Goal: Transaction & Acquisition: Purchase product/service

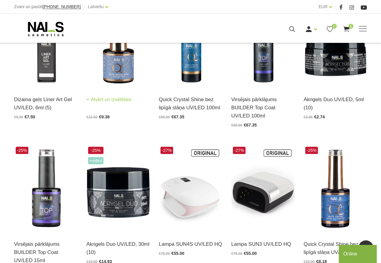
click at [108, 103] on link "Atvērt un izvēlēties" at bounding box center [109, 99] width 45 height 8
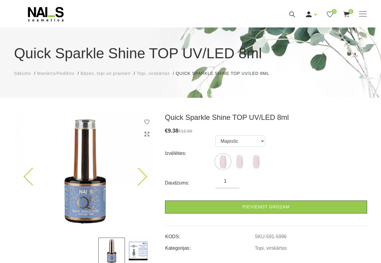
scroll to position [31, 0]
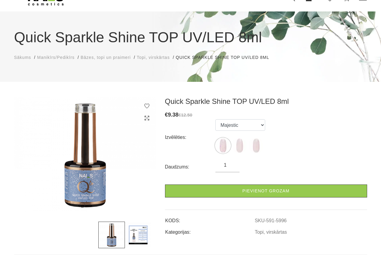
click at [46, 59] on span "Manikīrs/Pedikīrs" at bounding box center [55, 57] width 37 height 5
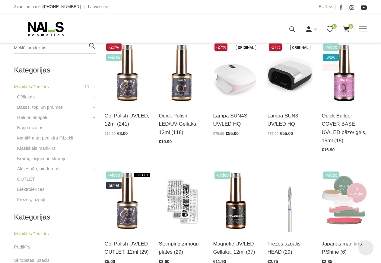
scroll to position [185, 0]
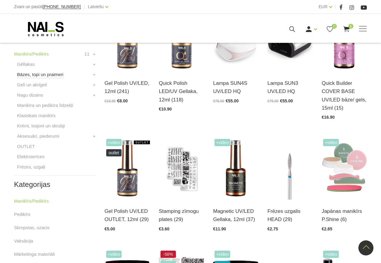
click at [35, 76] on link "Bāzes, topi un praimeri" at bounding box center [40, 74] width 46 height 7
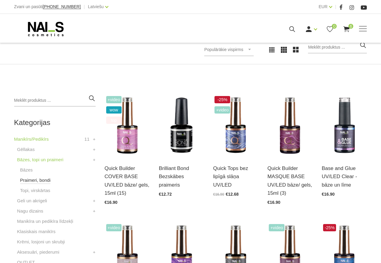
scroll to position [92, 0]
click at [31, 172] on link "Bāzes" at bounding box center [26, 169] width 13 height 7
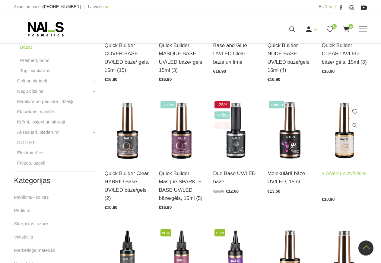
scroll to position [216, 0]
click at [340, 144] on img at bounding box center [344, 130] width 45 height 62
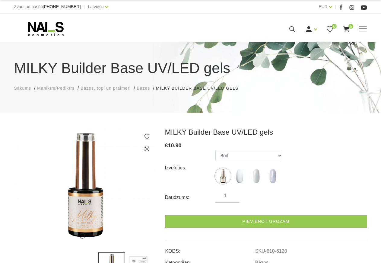
scroll to position [31, 0]
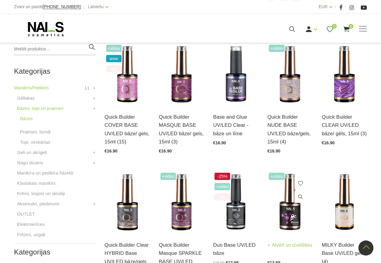
scroll to position [134, 0]
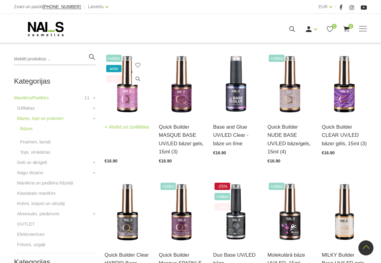
click at [133, 98] on img at bounding box center [127, 84] width 45 height 62
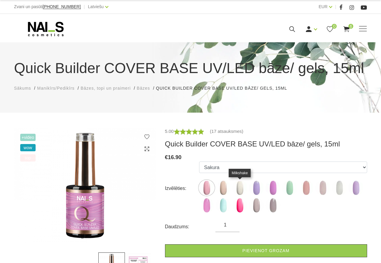
click at [242, 192] on img at bounding box center [240, 187] width 15 height 15
select select "4785"
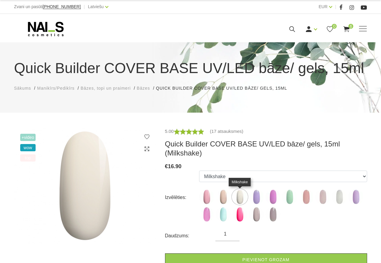
click at [237, 201] on img at bounding box center [240, 196] width 15 height 15
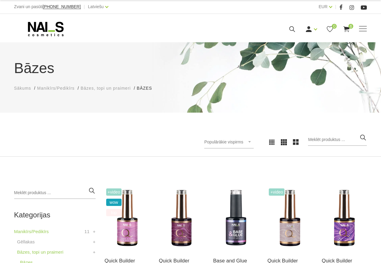
scroll to position [134, 0]
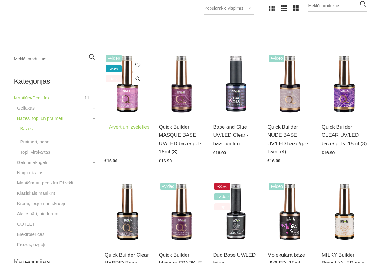
click at [120, 104] on link "Quick Builder COVER BASE UV/LED bāze/ gels, 15ml (15)" at bounding box center [127, 119] width 45 height 33
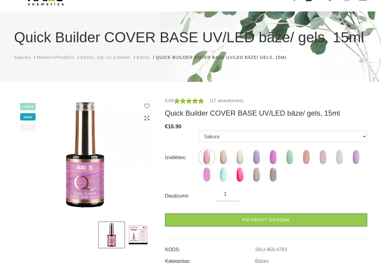
scroll to position [31, 0]
click at [240, 160] on img at bounding box center [240, 156] width 15 height 15
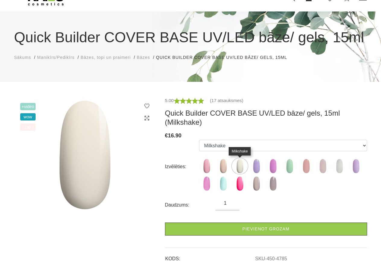
click at [244, 166] on img at bounding box center [240, 166] width 15 height 15
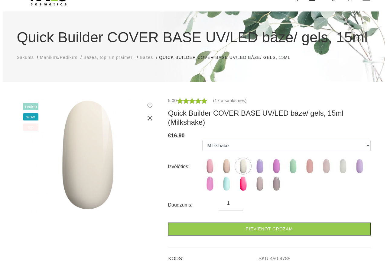
scroll to position [0, 0]
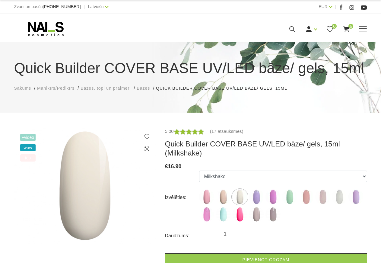
click at [346, 30] on use at bounding box center [347, 29] width 6 height 6
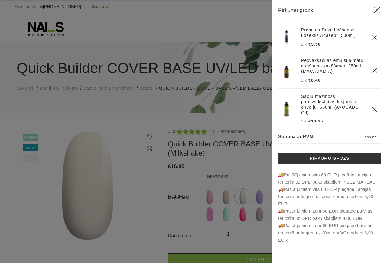
click at [377, 9] on use at bounding box center [377, 10] width 7 height 7
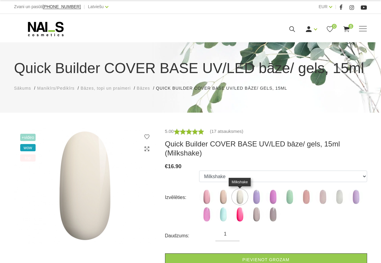
click at [239, 202] on img at bounding box center [240, 196] width 15 height 15
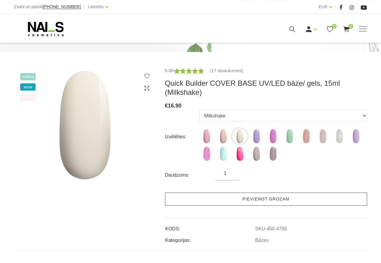
scroll to position [62, 0]
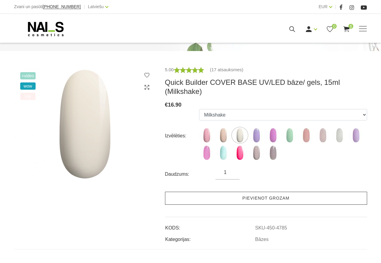
click at [269, 197] on link "Pievienot grozam" at bounding box center [266, 198] width 202 height 13
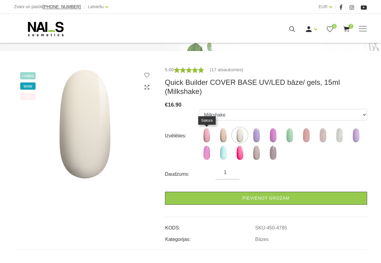
click at [208, 133] on img at bounding box center [206, 135] width 15 height 15
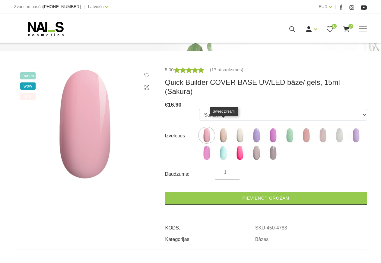
click at [222, 128] on img at bounding box center [223, 135] width 15 height 15
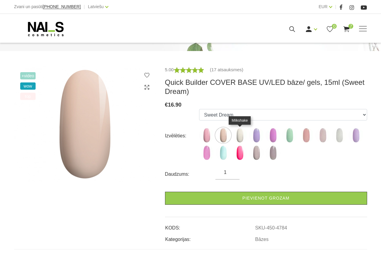
click at [238, 135] on img at bounding box center [240, 135] width 15 height 15
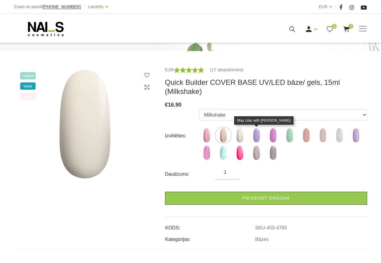
click at [258, 140] on img at bounding box center [256, 135] width 15 height 15
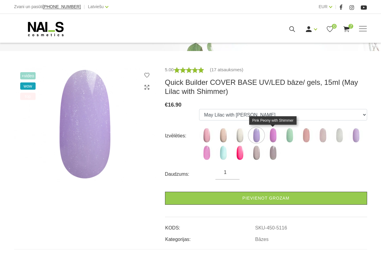
click at [271, 136] on img at bounding box center [273, 135] width 15 height 15
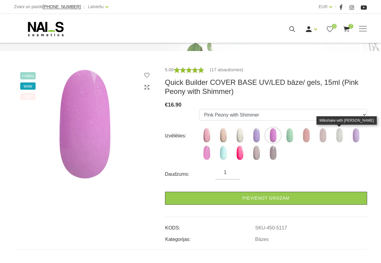
click at [335, 137] on img at bounding box center [339, 135] width 15 height 15
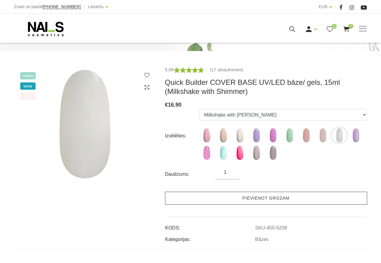
click at [261, 197] on link "Pievienot grozam" at bounding box center [266, 198] width 202 height 13
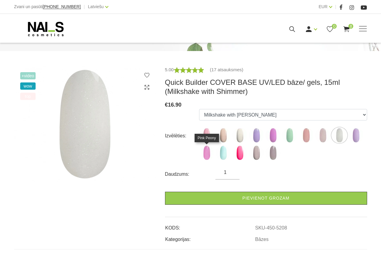
click at [207, 154] on img at bounding box center [206, 152] width 15 height 15
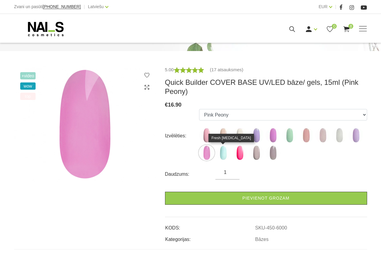
click at [226, 158] on img at bounding box center [223, 152] width 15 height 15
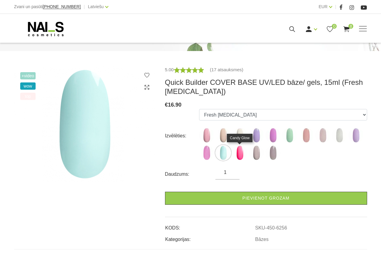
click at [243, 155] on img at bounding box center [240, 152] width 15 height 15
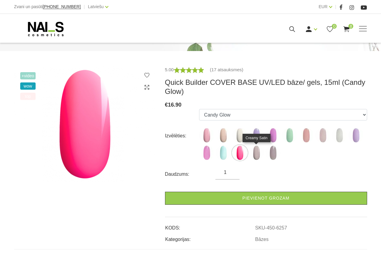
click at [254, 157] on img at bounding box center [256, 152] width 15 height 15
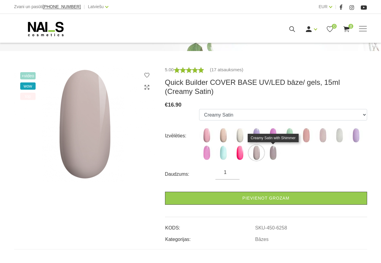
click at [270, 152] on img at bounding box center [273, 152] width 15 height 15
select select "6304"
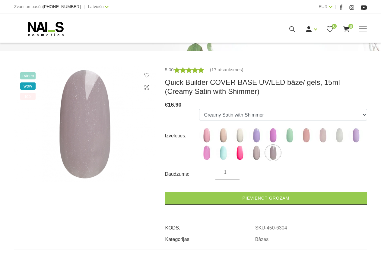
scroll to position [0, 0]
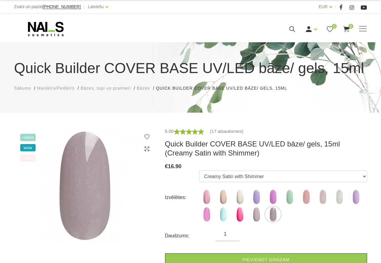
click at [45, 86] on span "Manikīrs/Pedikīrs" at bounding box center [55, 88] width 37 height 5
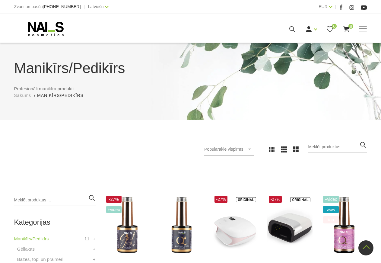
scroll to position [185, 0]
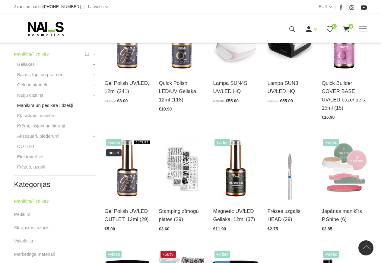
click at [33, 105] on link "Manikīra un pedikīra līdzekļi" at bounding box center [45, 105] width 56 height 7
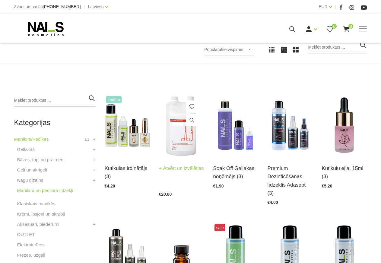
scroll to position [62, 0]
